Goal: Transaction & Acquisition: Purchase product/service

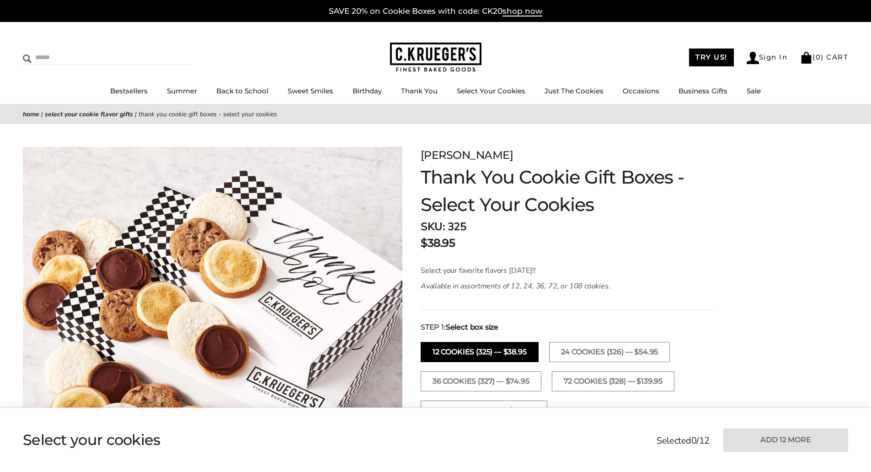
click at [49, 56] on input "Search" at bounding box center [77, 57] width 109 height 14
type input "***"
click at [166, 50] on input "******" at bounding box center [178, 56] width 25 height 12
